Goal: Information Seeking & Learning: Learn about a topic

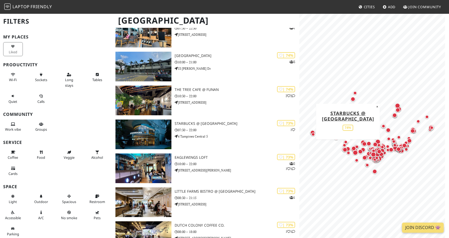
scroll to position [1381, 0]
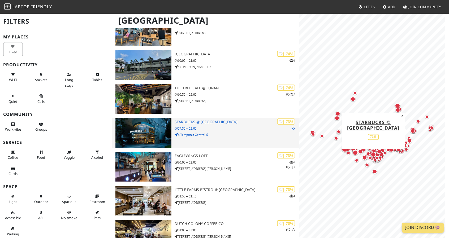
click at [140, 131] on img at bounding box center [144, 133] width 56 height 30
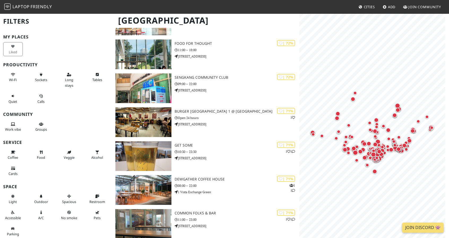
scroll to position [1700, 0]
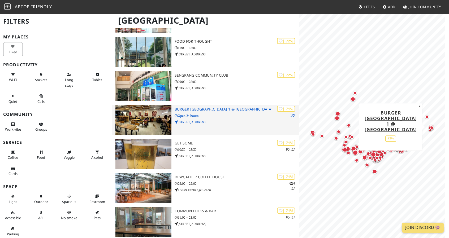
click at [160, 111] on img at bounding box center [144, 120] width 56 height 30
